Goal: Register for event/course

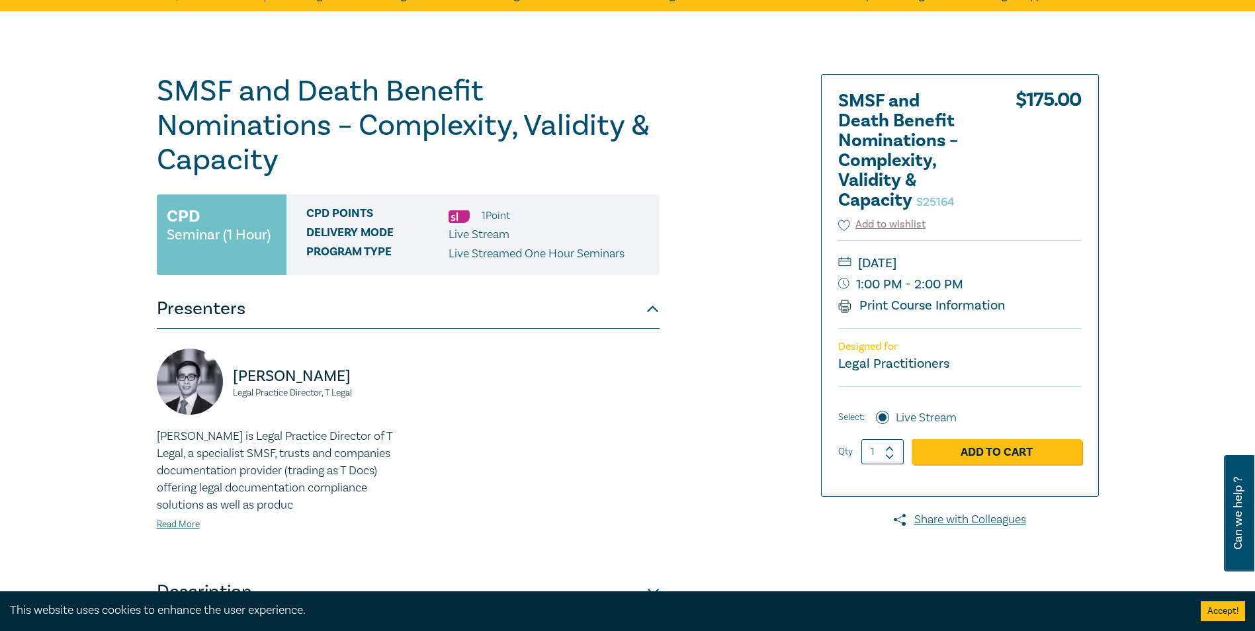
scroll to position [66, 0]
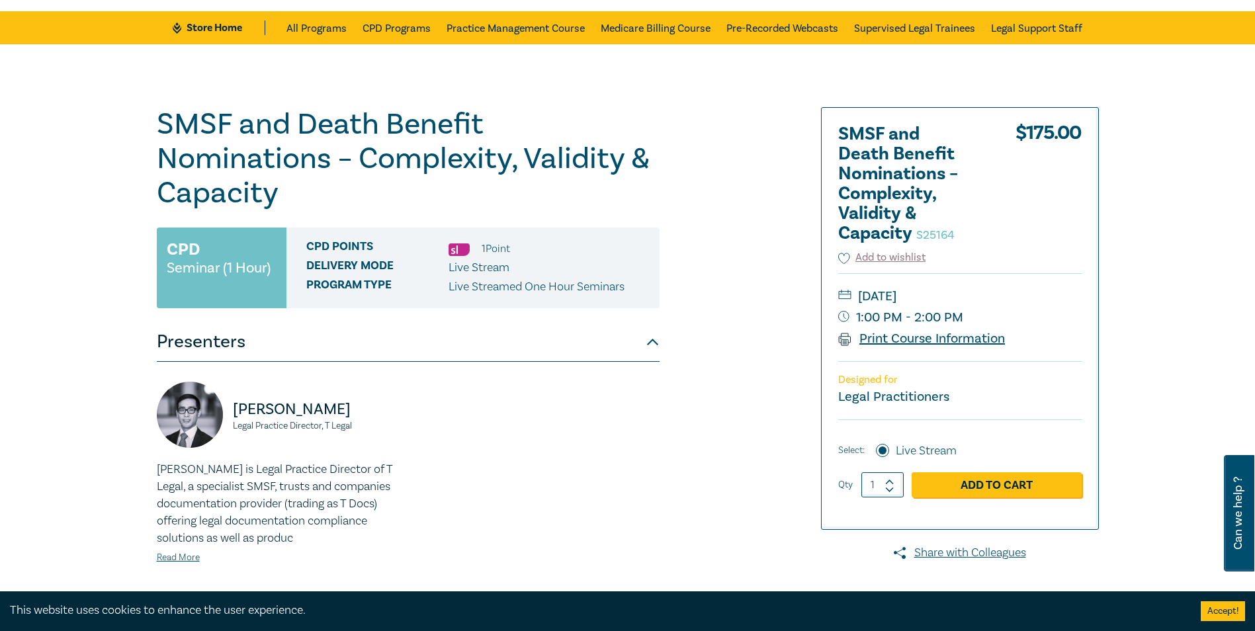
click at [902, 339] on link "Print Course Information" at bounding box center [921, 338] width 167 height 17
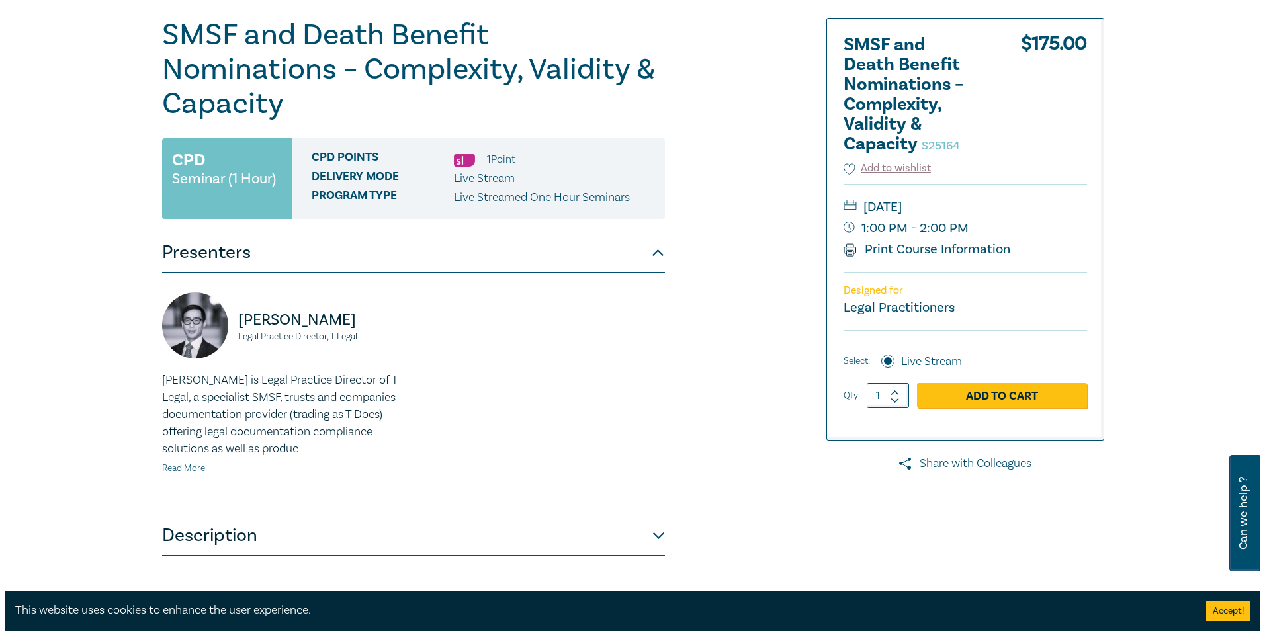
scroll to position [132, 0]
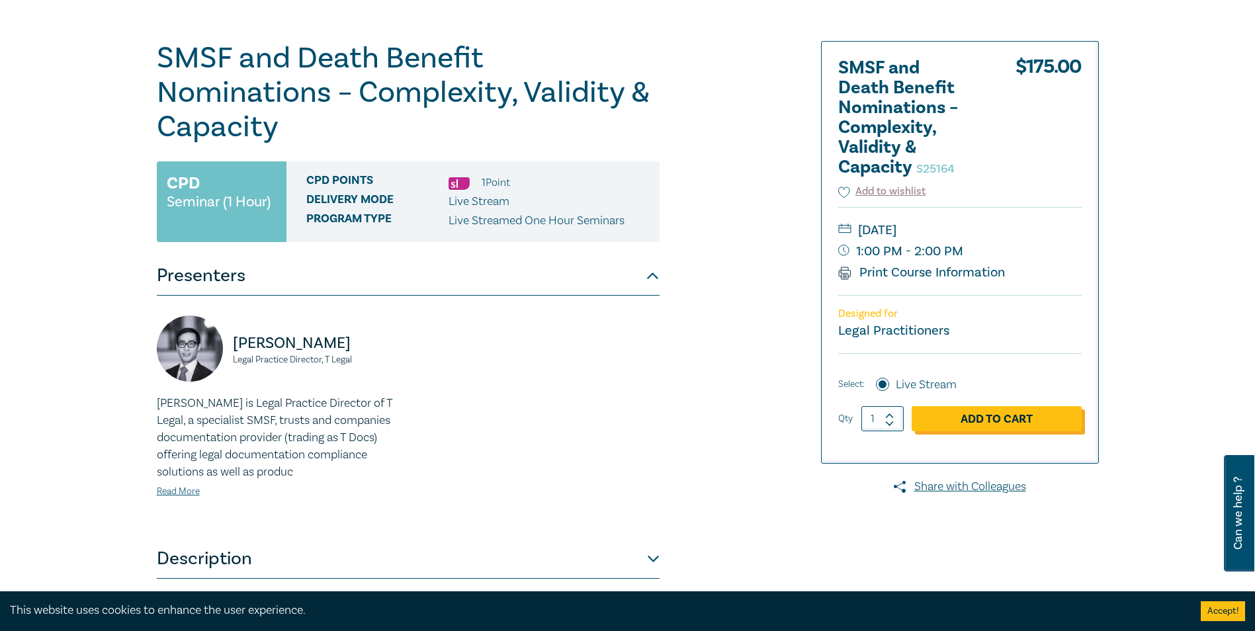
click at [1022, 414] on link "Add to Cart" at bounding box center [997, 418] width 170 height 25
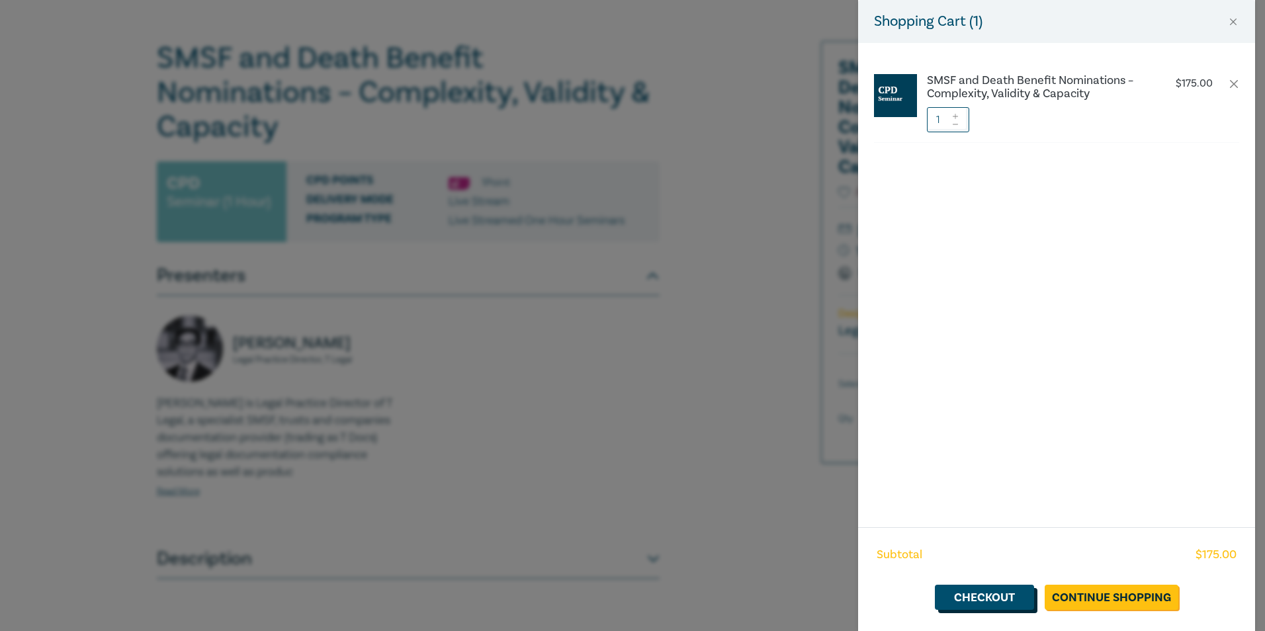
click at [996, 594] on link "Checkout" at bounding box center [984, 597] width 99 height 25
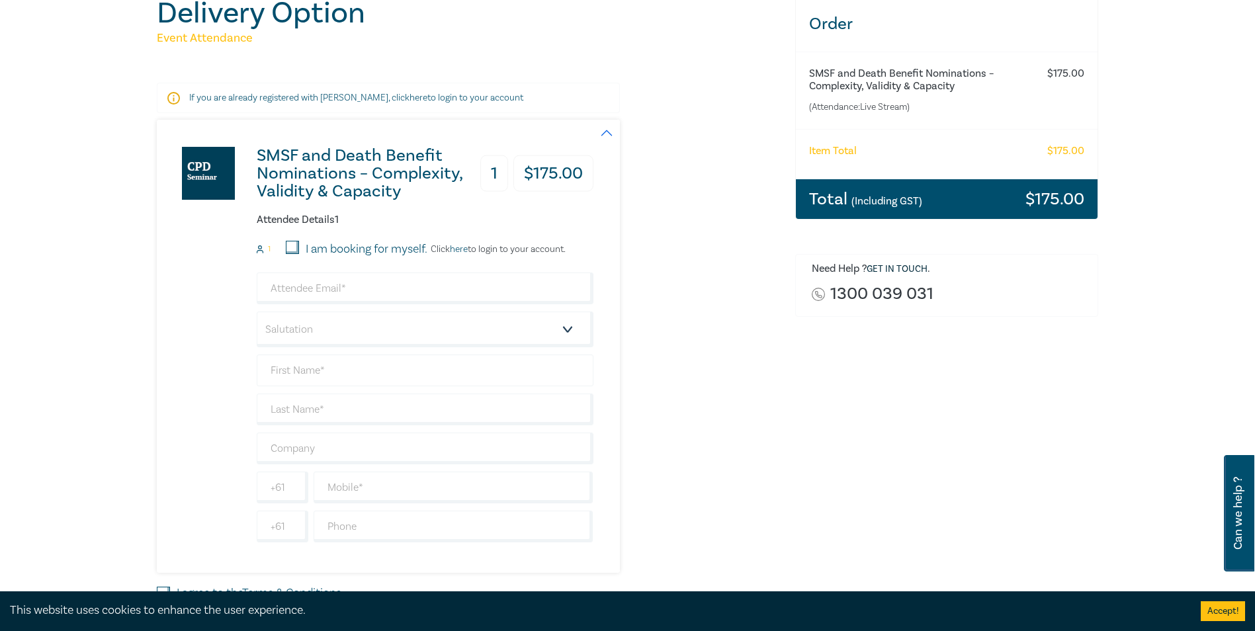
scroll to position [199, 0]
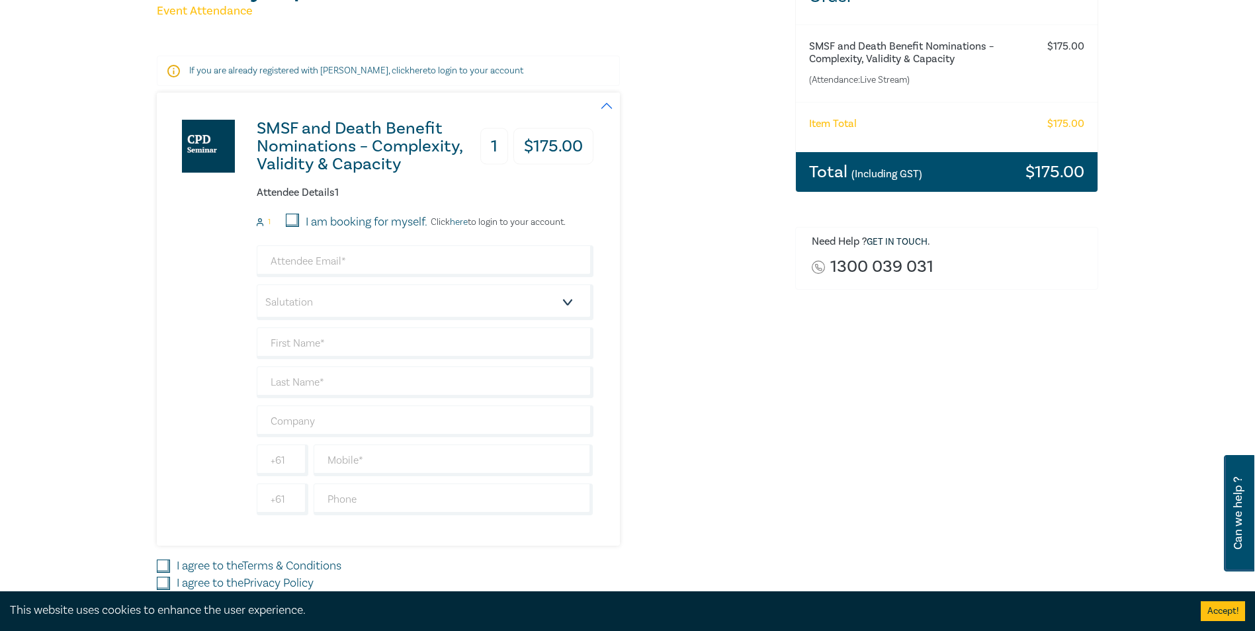
click at [291, 220] on input "I am booking for myself." at bounding box center [292, 220] width 13 height 13
checkbox input "true"
click at [309, 260] on input "email" at bounding box center [425, 262] width 337 height 32
type input "t.jackson@rogersevery.com.au"
type input "Tandy"
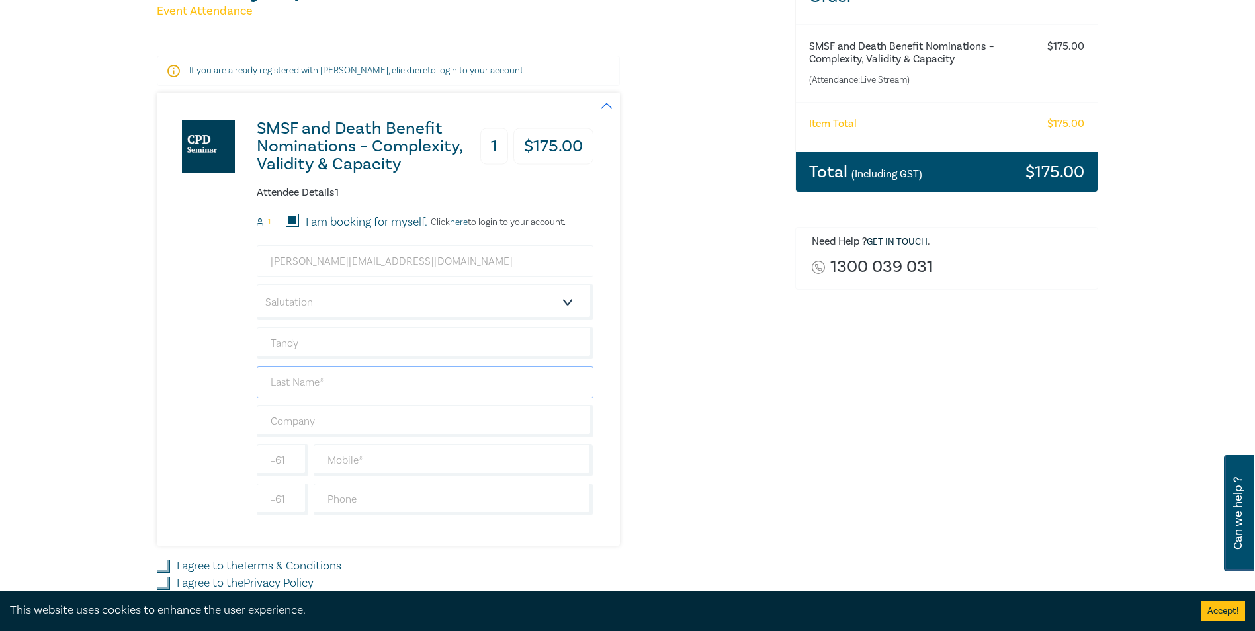
type input "[PERSON_NAME]"
type input "[PERSON_NAME] & EVERY"
click at [349, 499] on input "text" at bounding box center [454, 500] width 280 height 32
type input "0354455500"
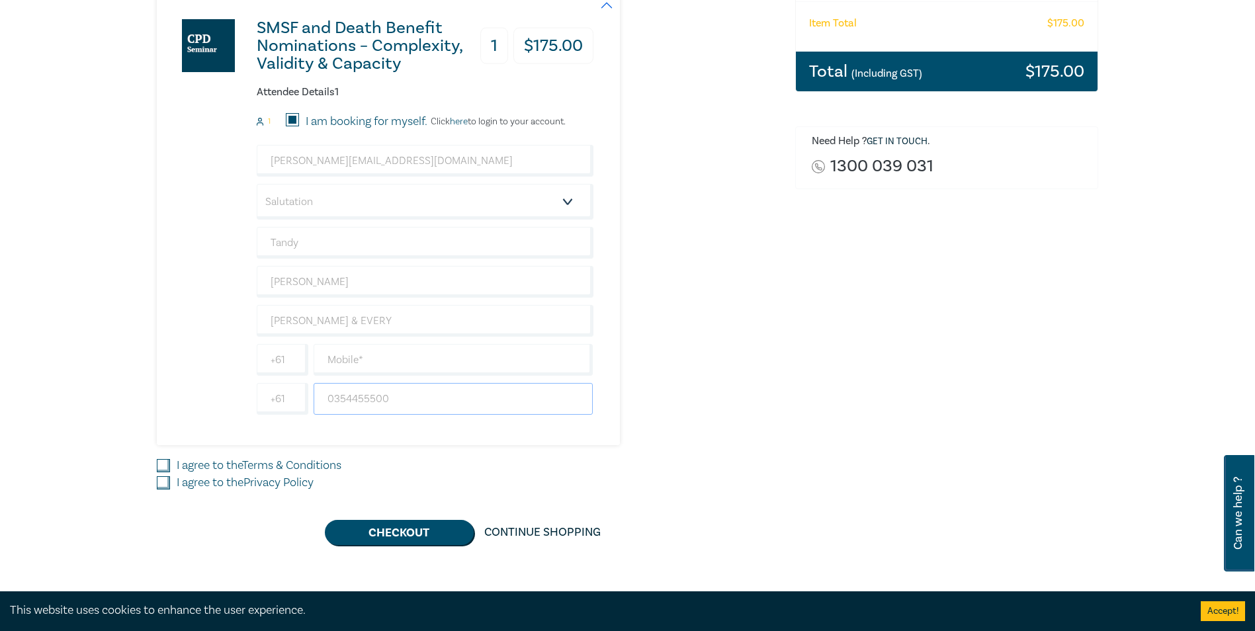
scroll to position [331, 0]
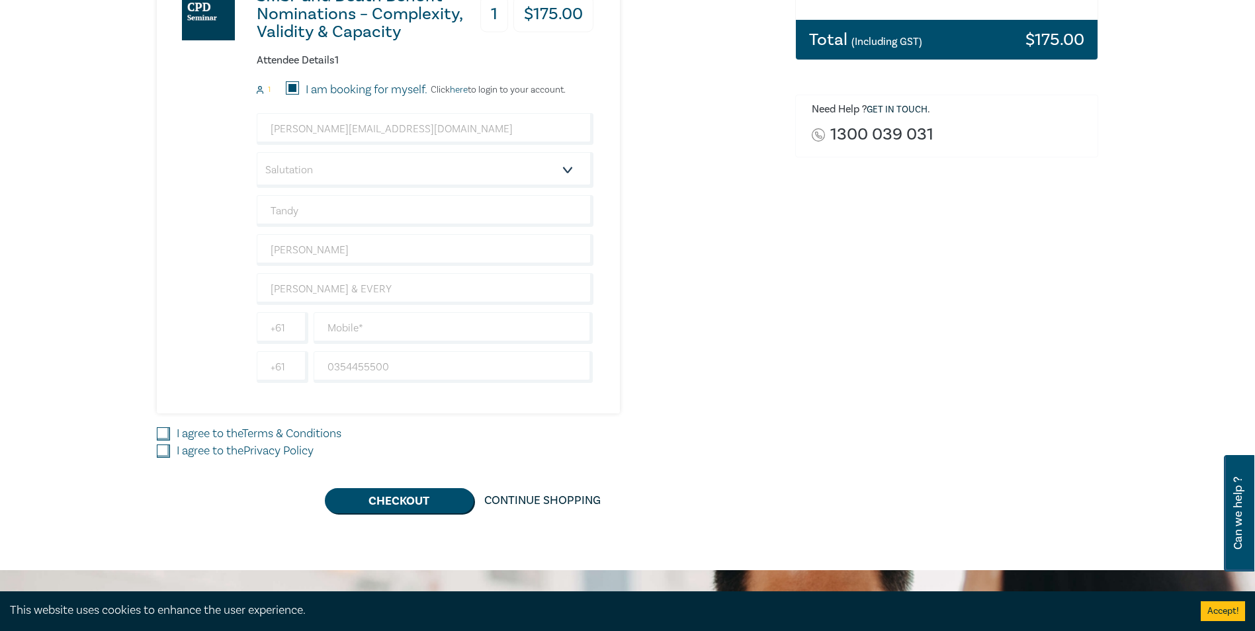
click at [161, 429] on input "I agree to the Terms & Conditions" at bounding box center [163, 433] width 13 height 13
checkbox input "true"
click at [163, 451] on input "I agree to the Privacy Policy" at bounding box center [163, 451] width 13 height 13
checkbox input "true"
click at [566, 172] on select "Salutation Mr. Mrs. Ms. Miss Dr. Prof. Other" at bounding box center [425, 170] width 337 height 36
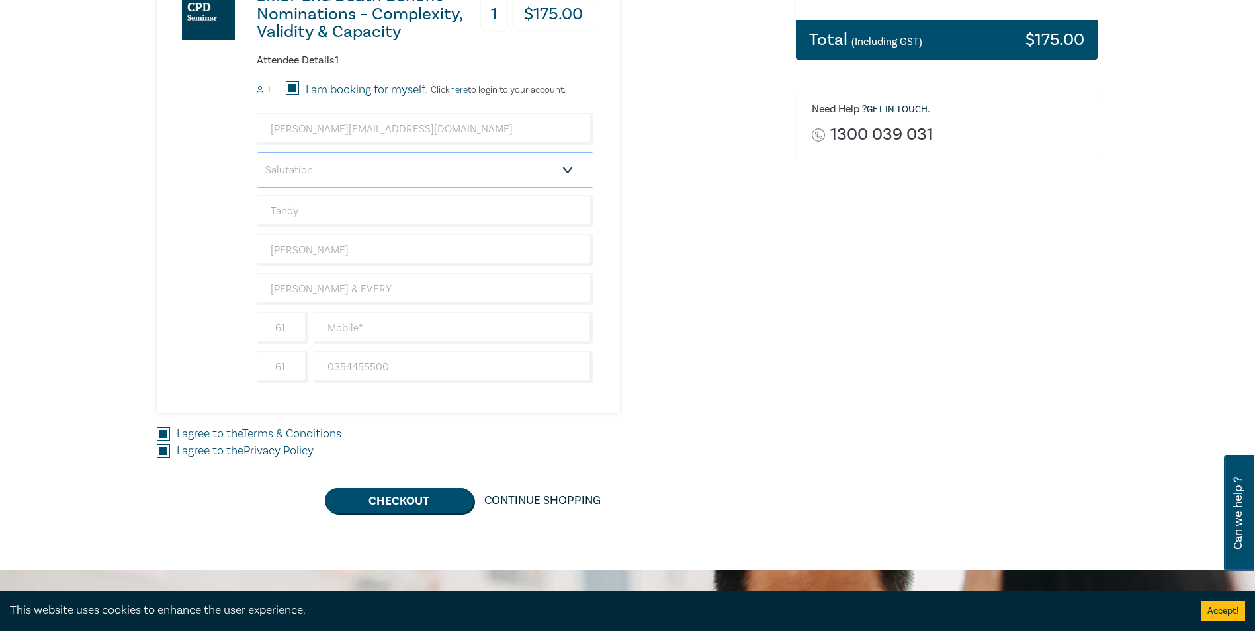
select select "Mrs."
click at [257, 152] on select "Salutation Mr. Mrs. Ms. Miss Dr. Prof. Other" at bounding box center [425, 170] width 337 height 36
click at [411, 500] on button "Checkout" at bounding box center [399, 500] width 149 height 25
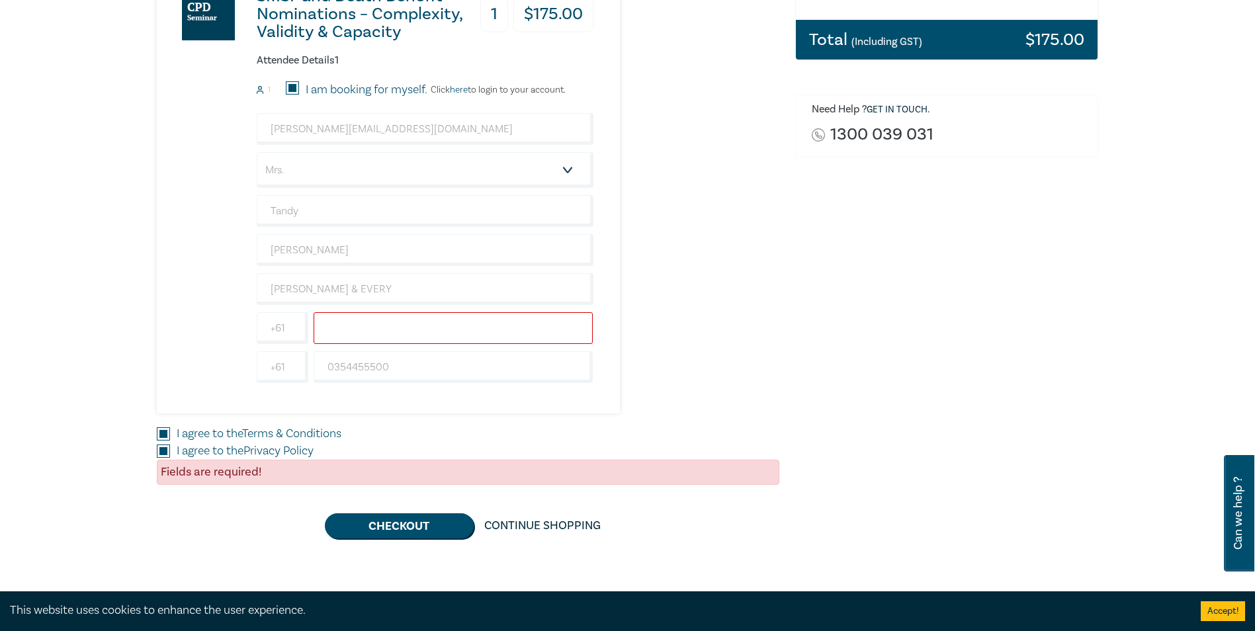
click at [354, 318] on input "text" at bounding box center [454, 328] width 280 height 32
type input "0438528795"
click at [401, 527] on button "Checkout" at bounding box center [399, 526] width 149 height 25
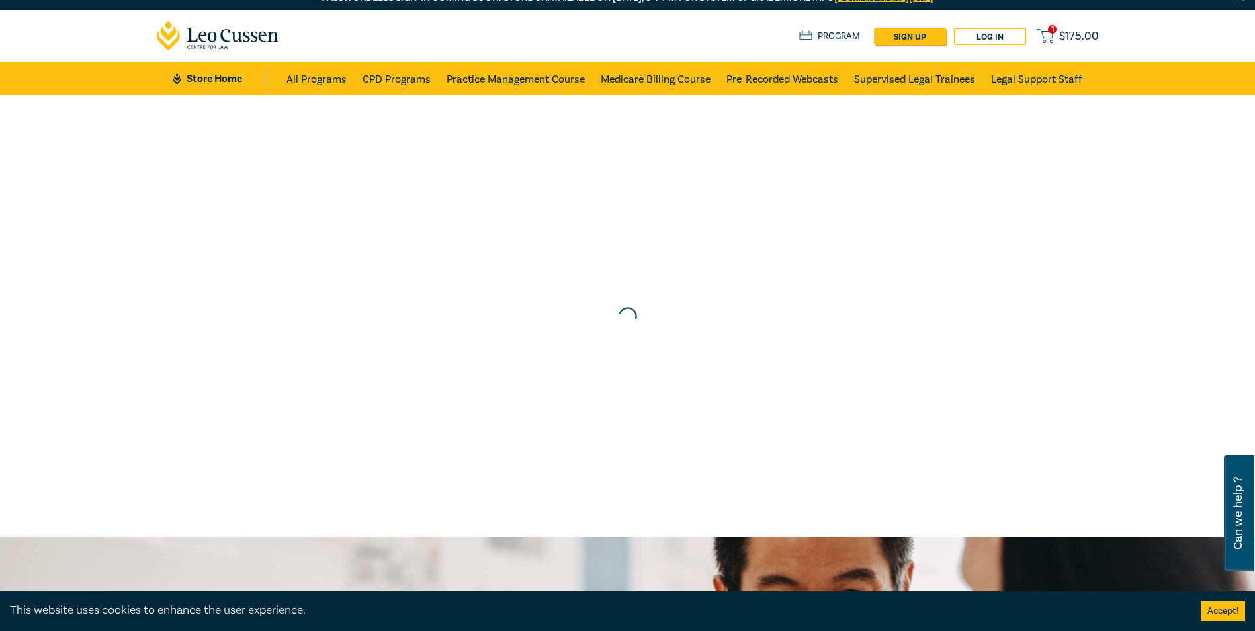
scroll to position [0, 0]
